Goal: Ask a question

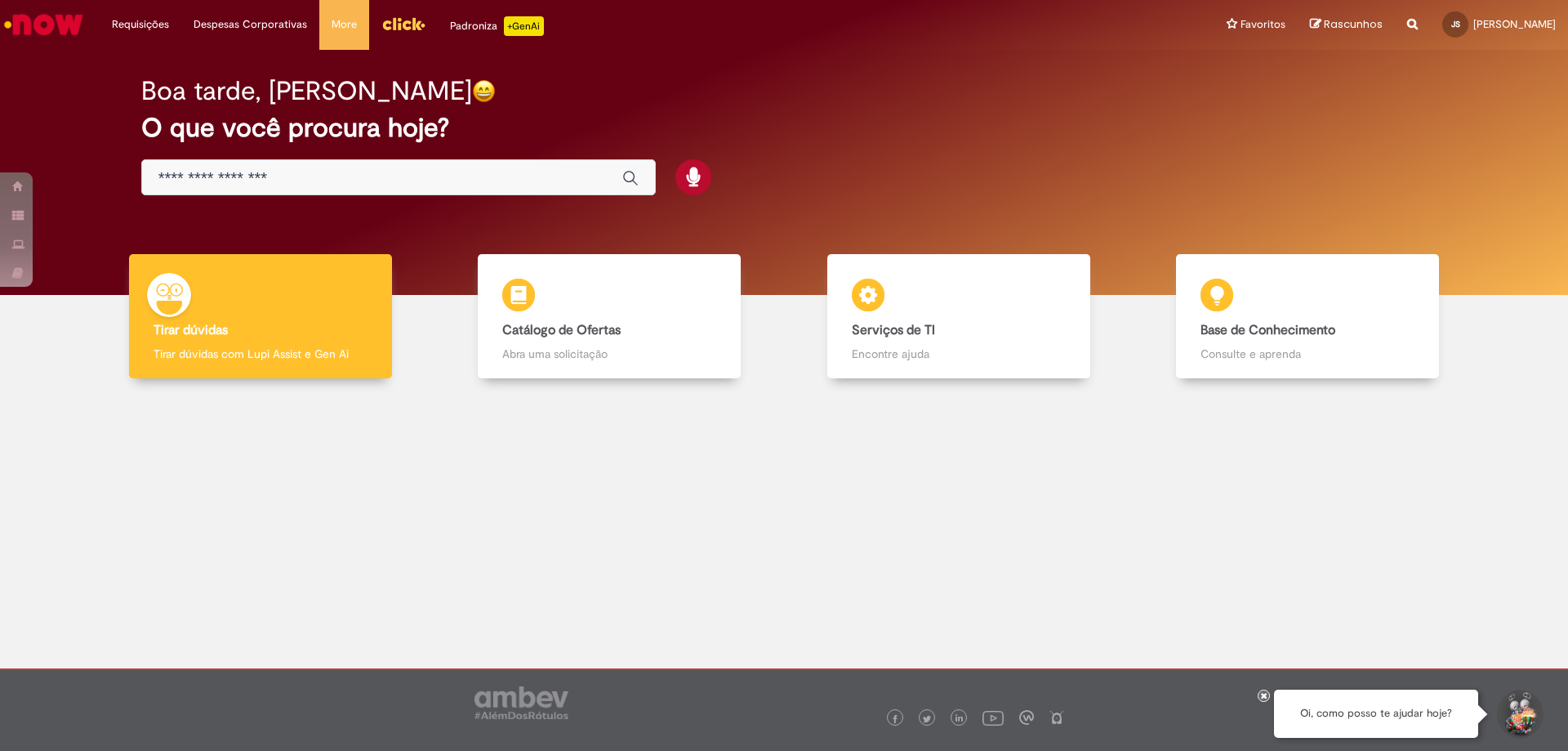
click at [1431, 712] on div "Oi, como posso te ajudar hoje?" at bounding box center [1376, 713] width 204 height 49
drag, startPoint x: 1391, startPoint y: 705, endPoint x: 1362, endPoint y: 700, distance: 29.4
click at [1390, 705] on div "Oi, como posso te ajudar hoje?" at bounding box center [1376, 713] width 204 height 49
click at [1391, 728] on div "Oi, como posso te ajudar hoje?" at bounding box center [1376, 713] width 204 height 49
click at [1405, 721] on div "Oi, como posso te ajudar hoje?" at bounding box center [1376, 713] width 204 height 49
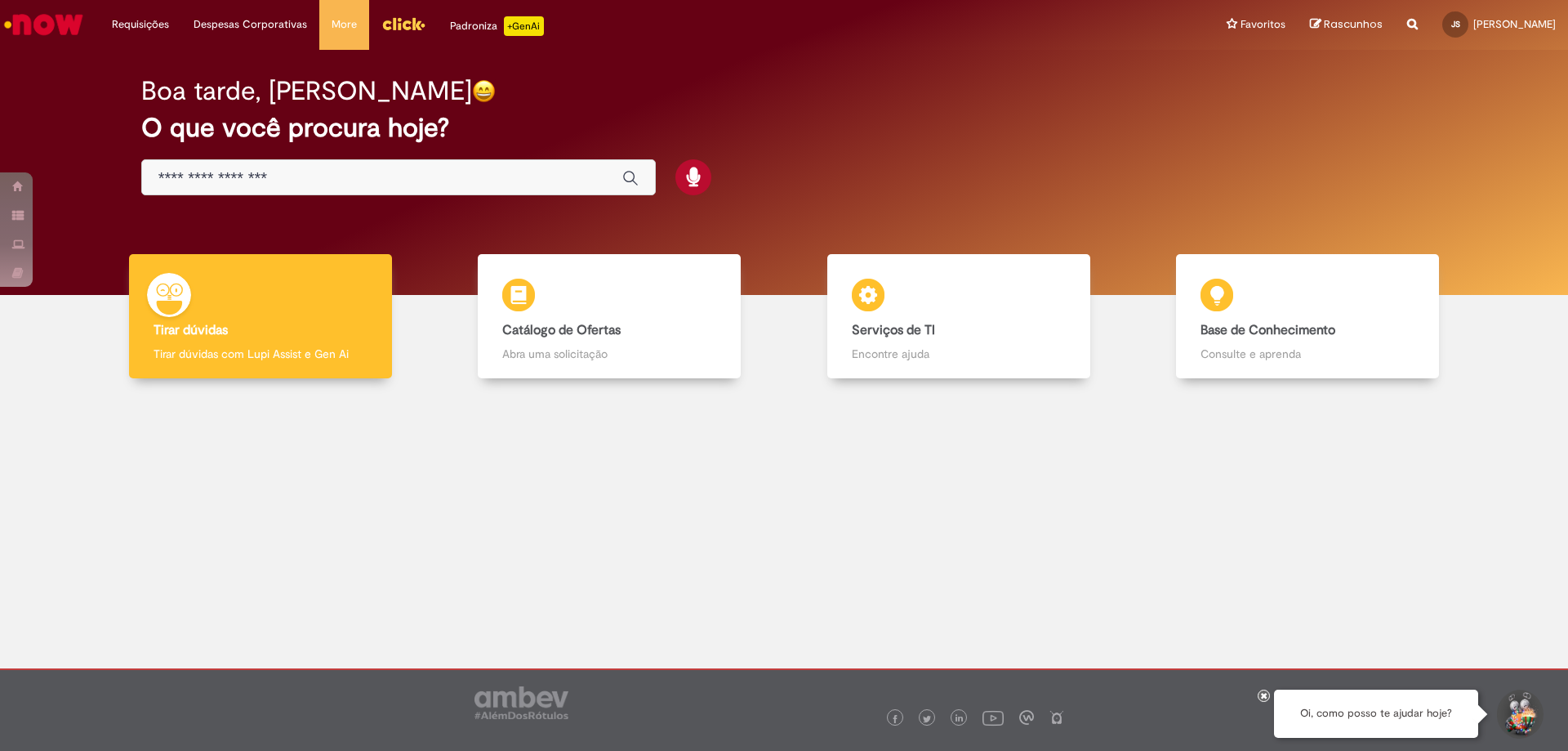
drag, startPoint x: 1409, startPoint y: 717, endPoint x: 1436, endPoint y: 716, distance: 27.0
click at [1409, 716] on div "Oi, como posso te ajudar hoje?" at bounding box center [1376, 713] width 204 height 49
click at [1524, 718] on button "Iniciar Conversa de Suporte" at bounding box center [1518, 713] width 49 height 49
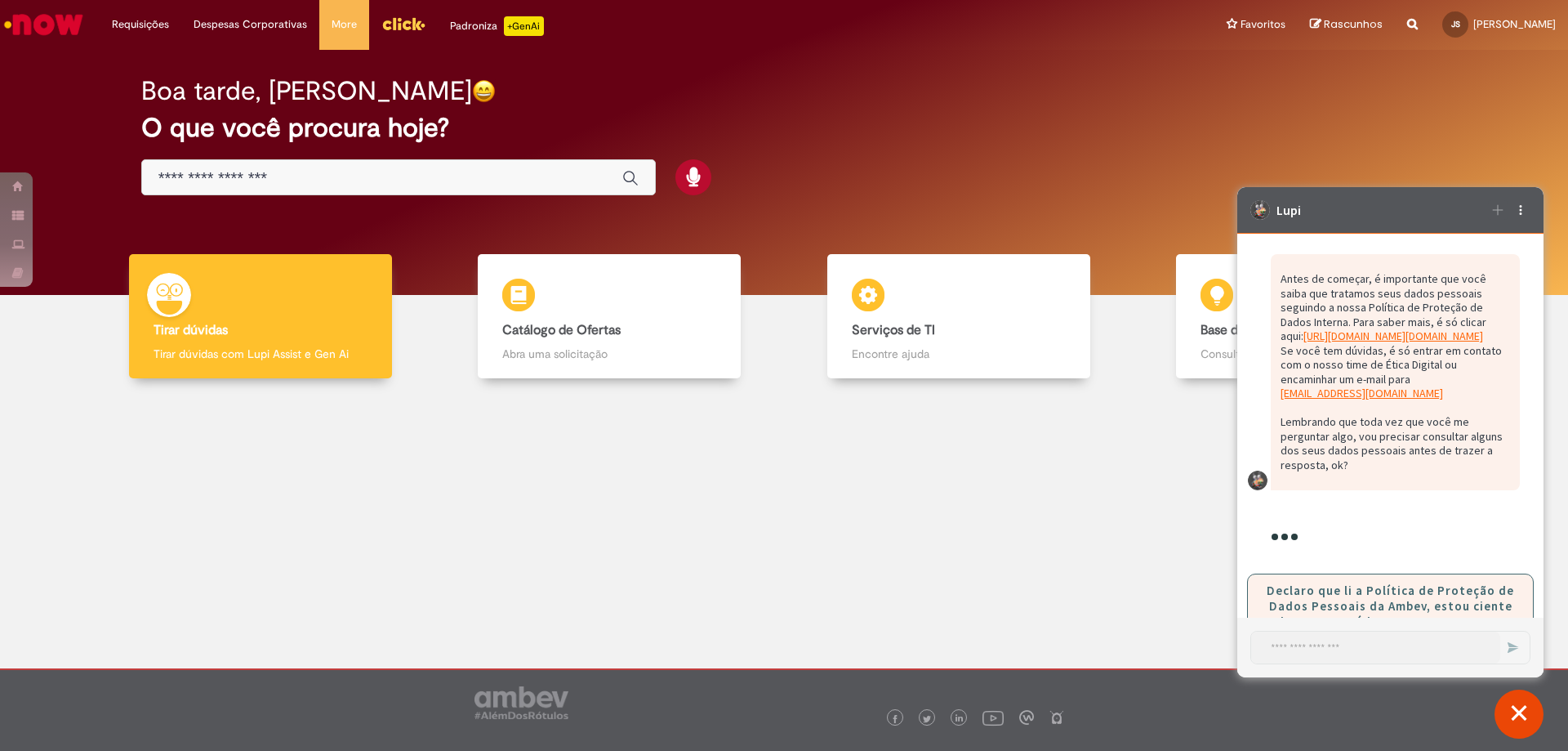
scroll to position [153, 0]
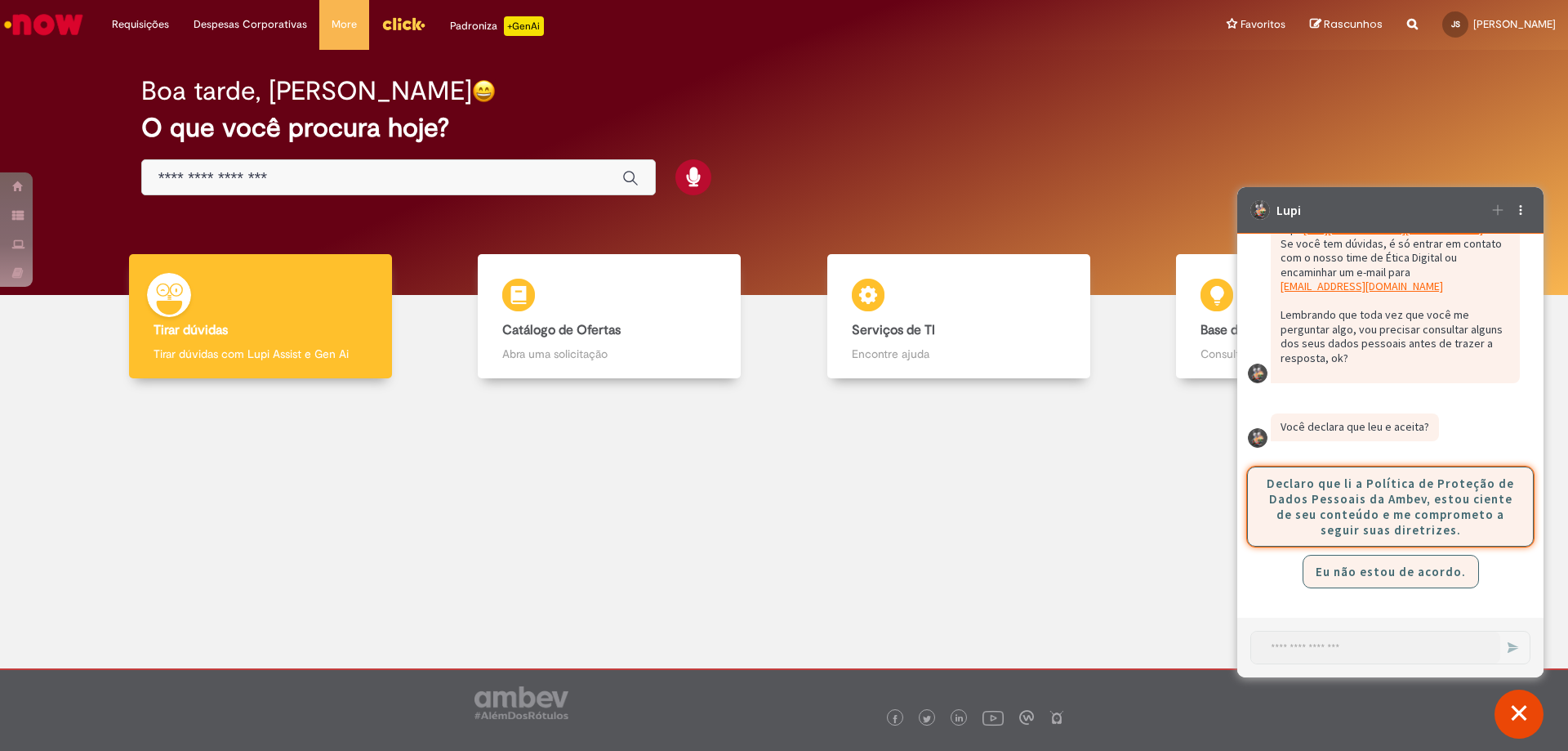
click at [1313, 497] on button "Declaro que li a Política de Proteção de Dados Pessoais da Ambev, estou ciente …" at bounding box center [1390, 506] width 287 height 80
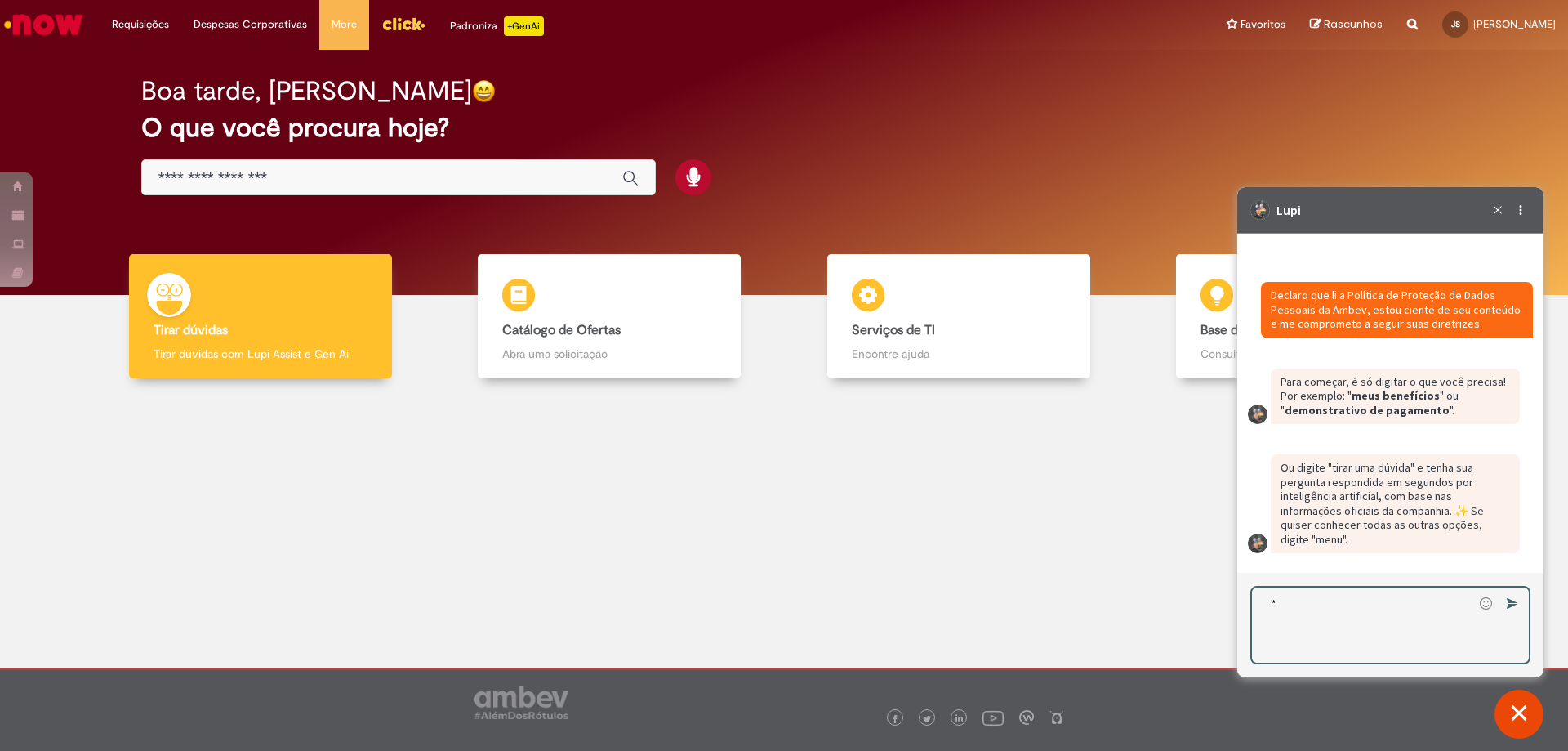
scroll to position [353, 0]
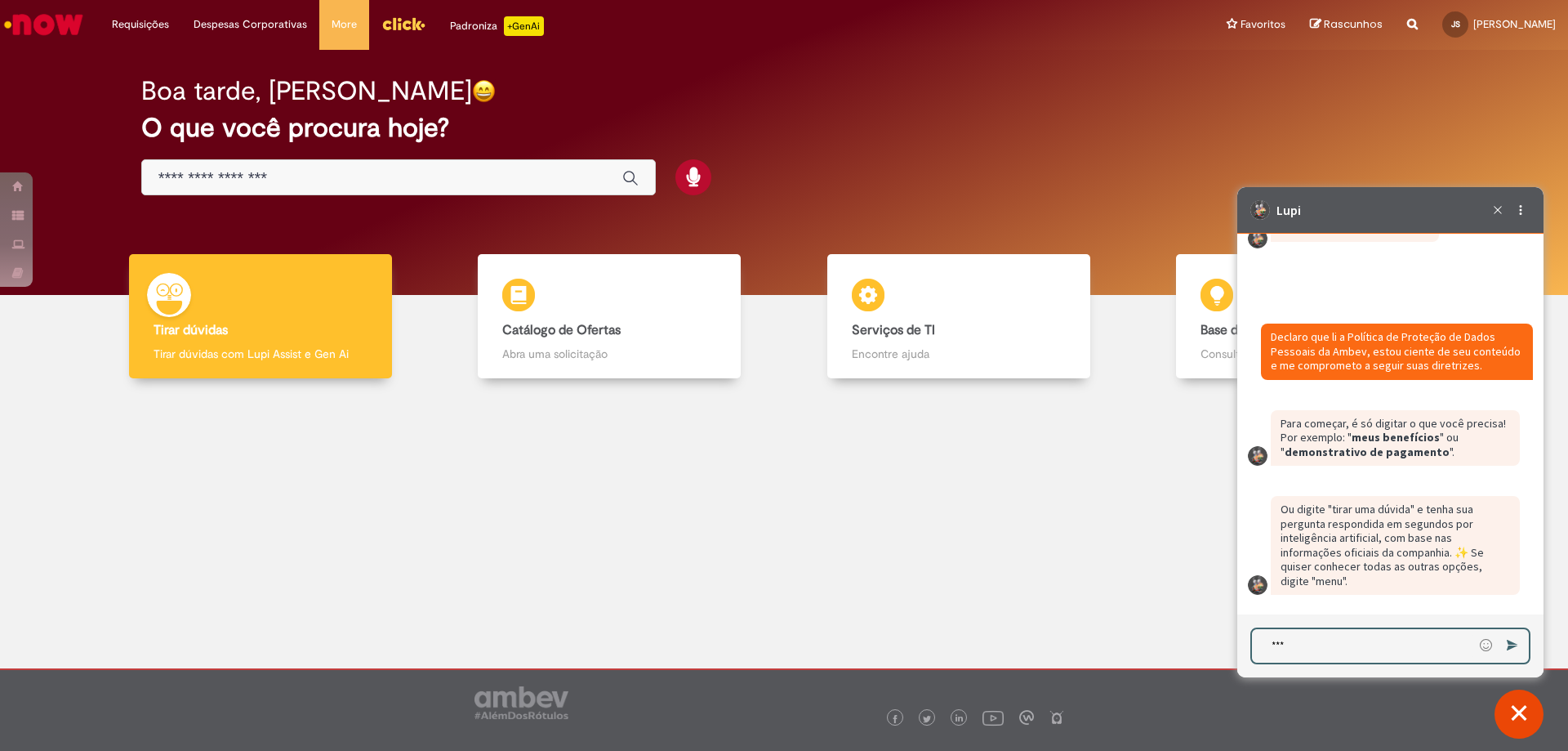
type textarea "****"
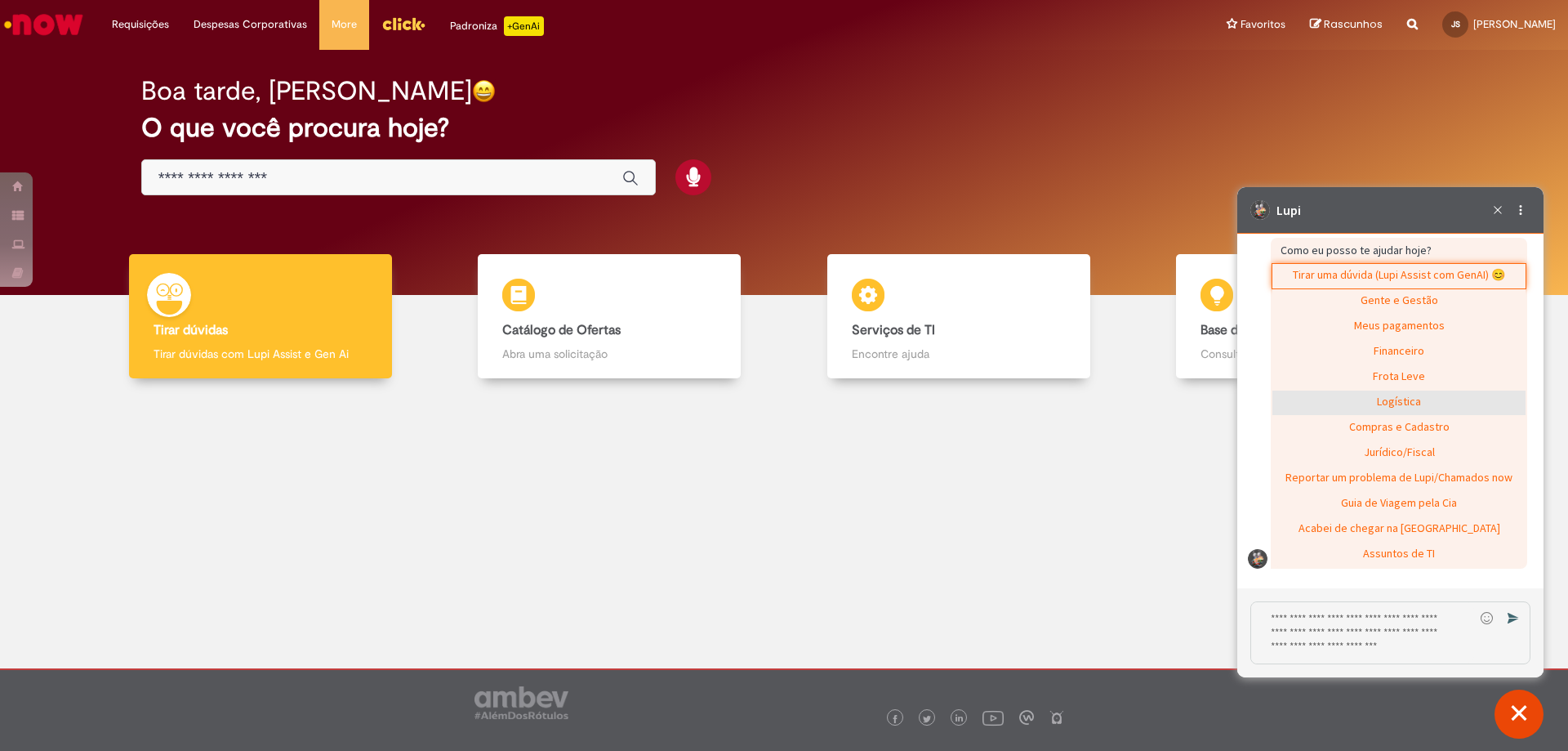
scroll to position [803, 0]
click at [1458, 552] on div "Assuntos de TI" at bounding box center [1398, 555] width 253 height 25
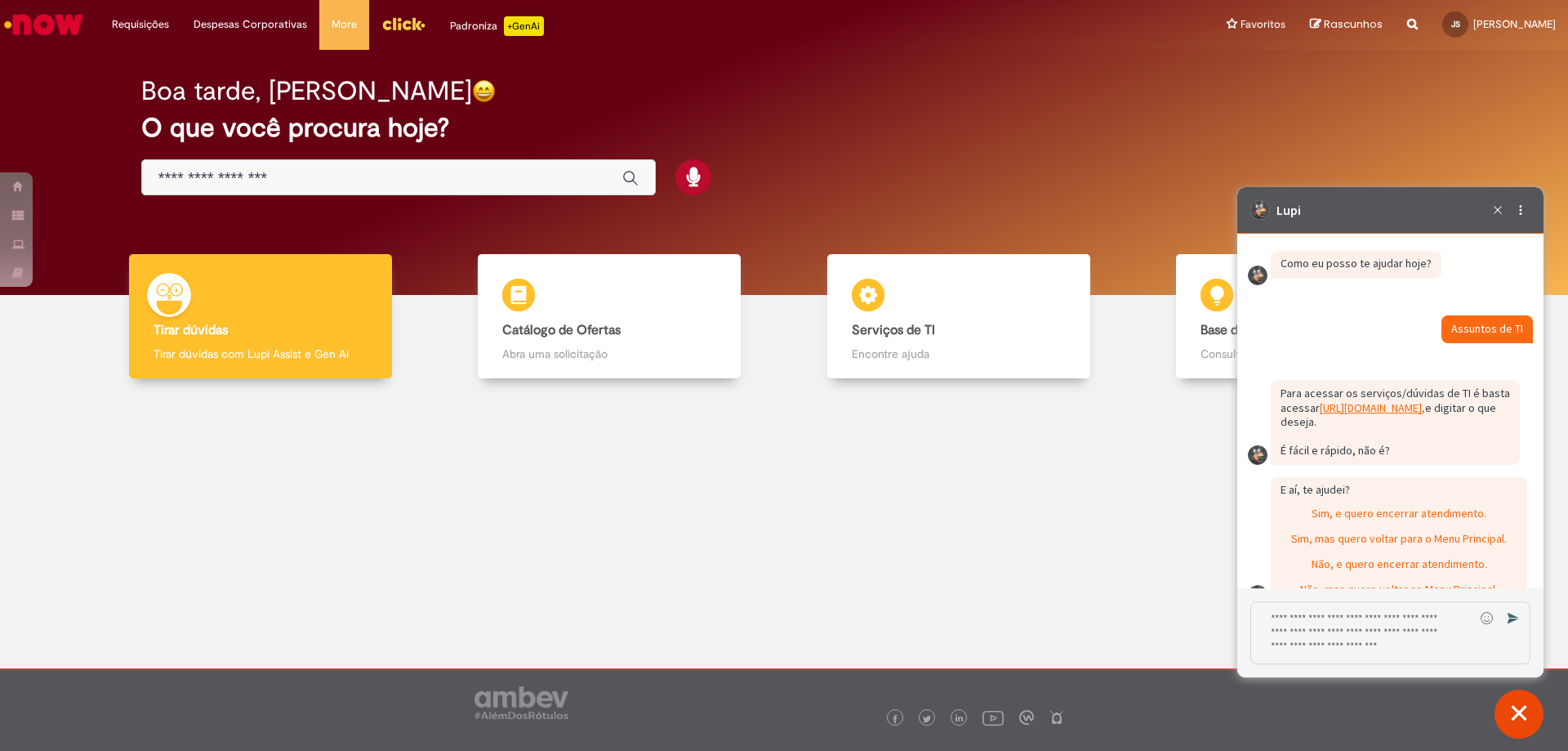
scroll to position [842, 0]
